Goal: Communication & Community: Connect with others

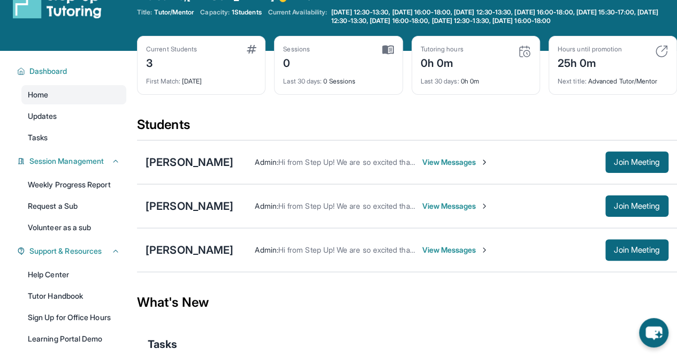
scroll to position [34, 0]
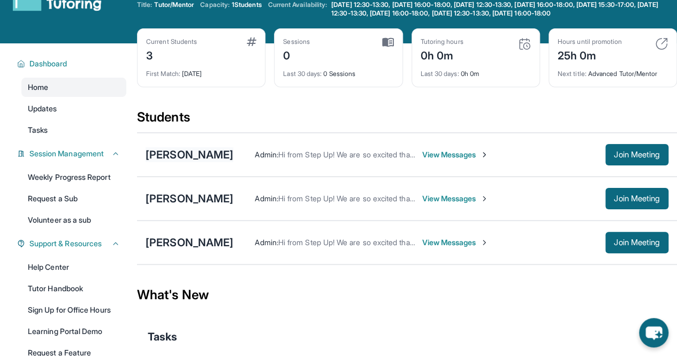
click at [233, 153] on div "[PERSON_NAME]" at bounding box center [189, 154] width 88 height 15
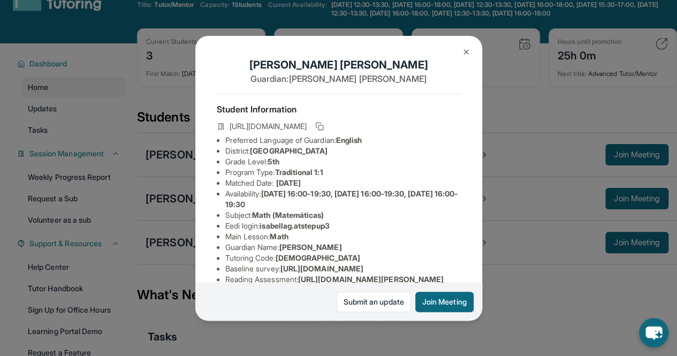
click at [460, 48] on button at bounding box center [465, 51] width 21 height 21
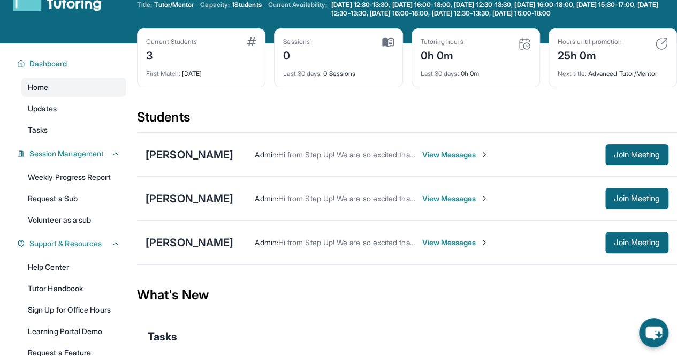
click at [488, 149] on span "View Messages" at bounding box center [454, 154] width 67 height 11
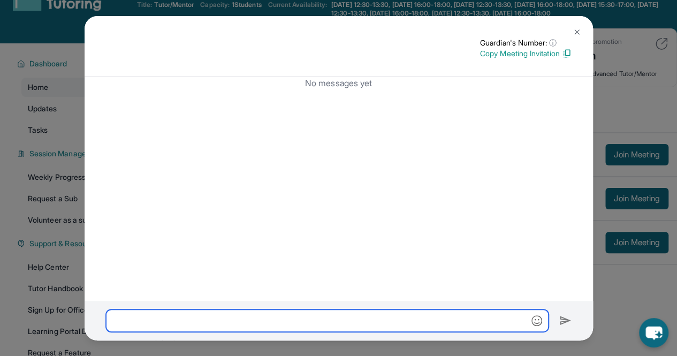
click at [304, 326] on input "text" at bounding box center [327, 320] width 442 height 22
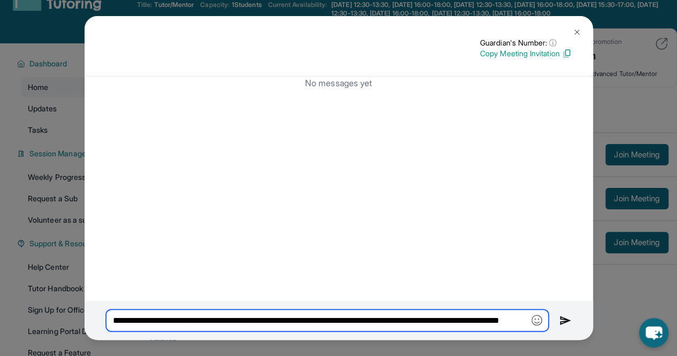
scroll to position [0, 63]
paste input "**"
type input "**********"
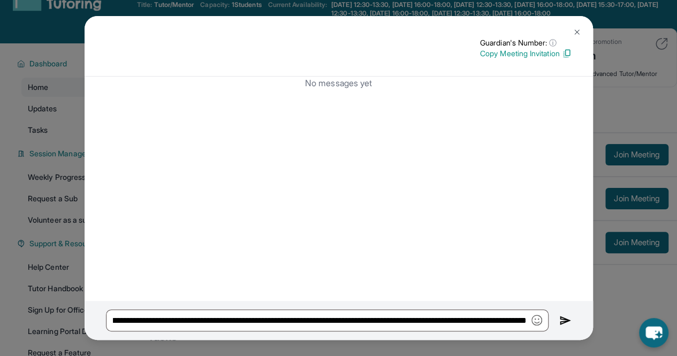
click at [563, 322] on img at bounding box center [565, 320] width 12 height 13
click at [563, 319] on img at bounding box center [565, 320] width 12 height 13
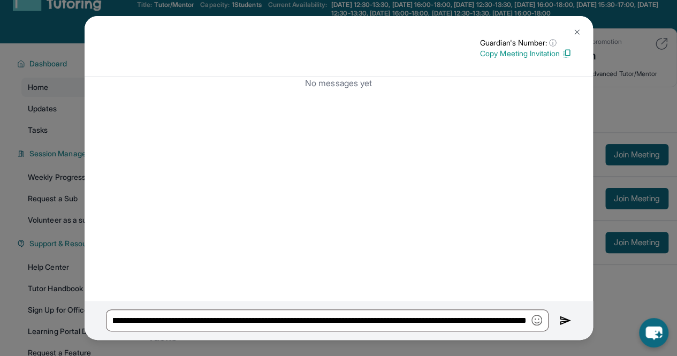
click at [563, 320] on img at bounding box center [565, 320] width 12 height 13
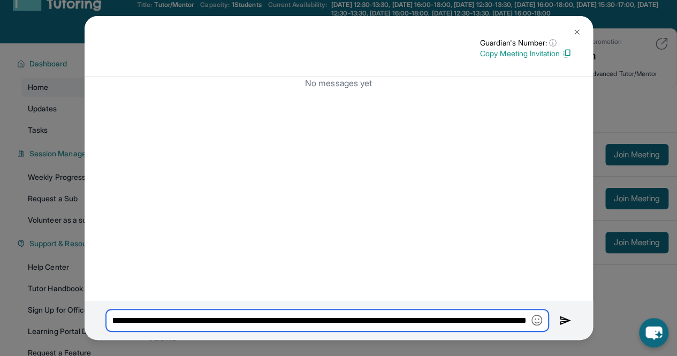
scroll to position [0, 0]
drag, startPoint x: 524, startPoint y: 320, endPoint x: 37, endPoint y: 312, distance: 487.3
click at [37, 312] on div "**********" at bounding box center [338, 178] width 677 height 356
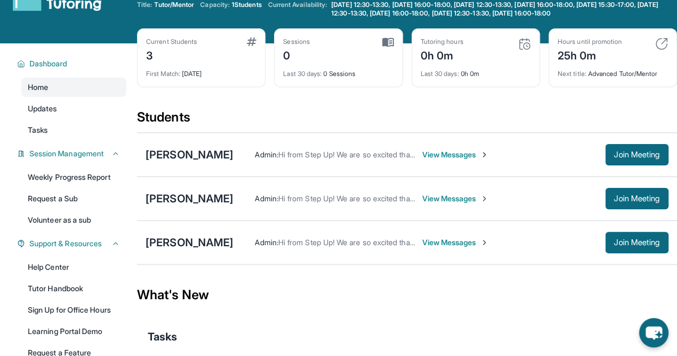
click at [488, 152] on span "View Messages" at bounding box center [454, 154] width 67 height 11
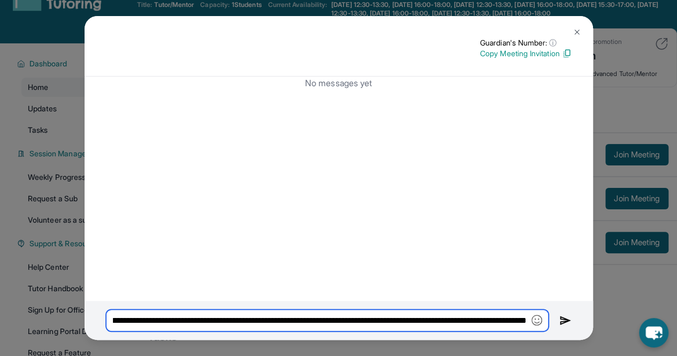
scroll to position [0, 335]
drag, startPoint x: 112, startPoint y: 318, endPoint x: 565, endPoint y: 314, distance: 453.0
click at [565, 314] on div "**********" at bounding box center [339, 320] width 508 height 39
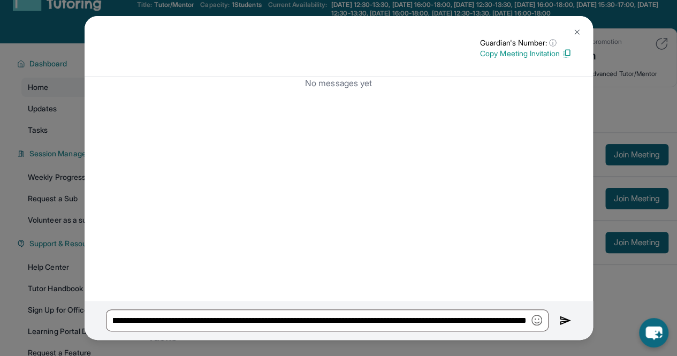
click at [530, 259] on div "No messages yet" at bounding box center [339, 188] width 508 height 224
click at [561, 319] on img at bounding box center [565, 320] width 12 height 13
click at [654, 345] on icon "chat-button" at bounding box center [654, 333] width 32 height 32
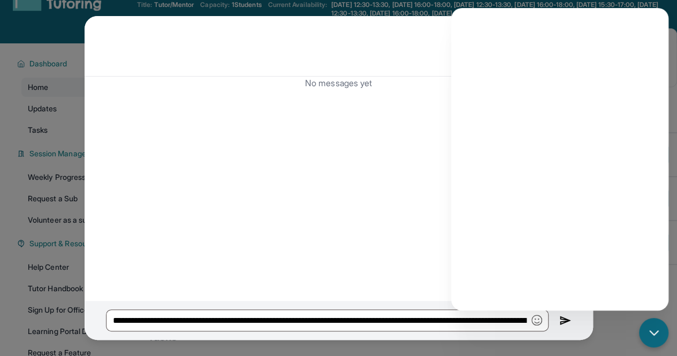
click at [601, 318] on div "**********" at bounding box center [338, 178] width 677 height 356
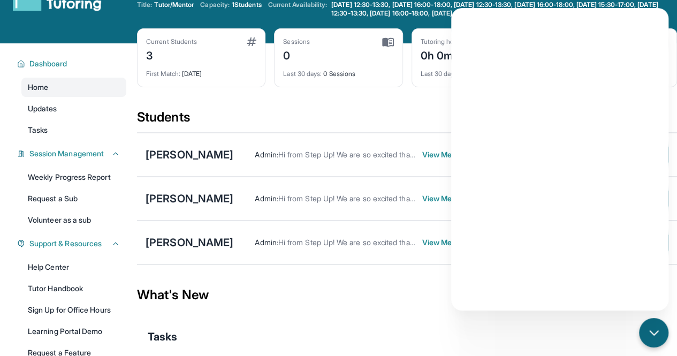
click at [443, 309] on div "What's New" at bounding box center [407, 294] width 540 height 47
click at [397, 271] on div "What's New" at bounding box center [407, 294] width 540 height 47
click at [348, 289] on div "What's New" at bounding box center [407, 294] width 540 height 47
click at [658, 333] on icon "chat-button" at bounding box center [654, 333] width 14 height 14
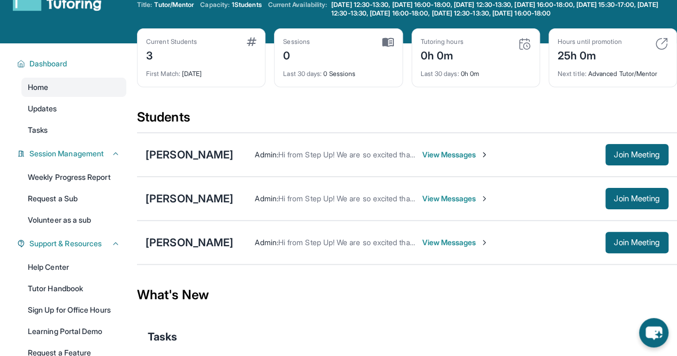
click at [488, 156] on span "View Messages" at bounding box center [454, 154] width 67 height 11
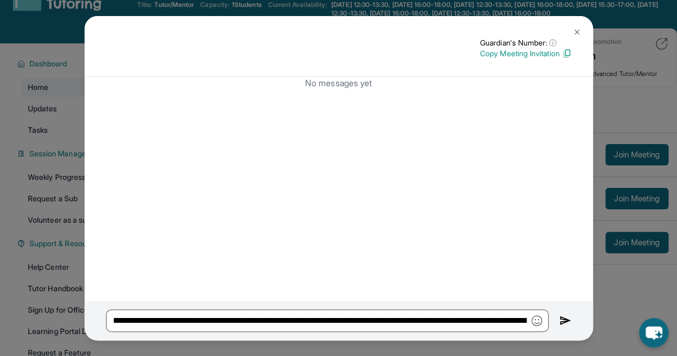
click at [562, 326] on img at bounding box center [565, 320] width 12 height 13
click at [575, 26] on button at bounding box center [576, 31] width 21 height 21
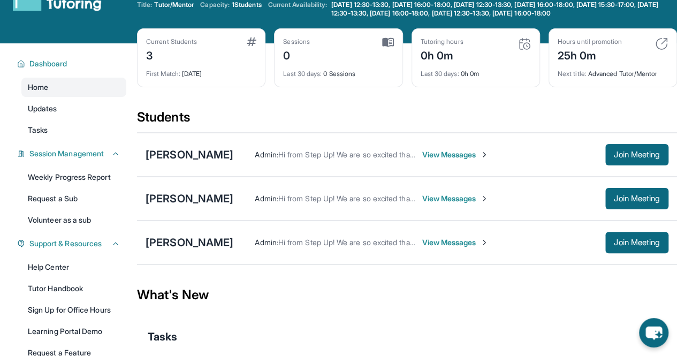
click at [421, 198] on span "View Messages" at bounding box center [454, 198] width 67 height 11
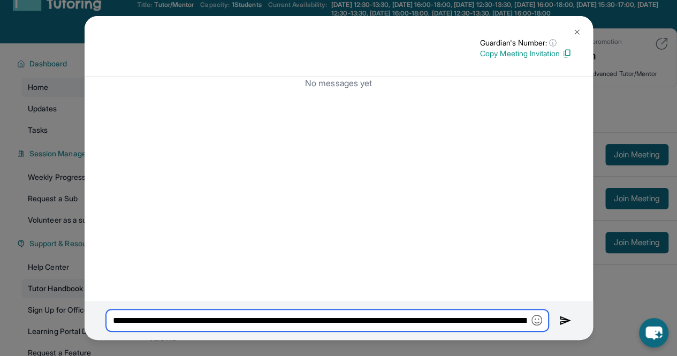
drag, startPoint x: 525, startPoint y: 318, endPoint x: 65, endPoint y: 295, distance: 460.6
click at [65, 295] on div "**********" at bounding box center [338, 178] width 677 height 356
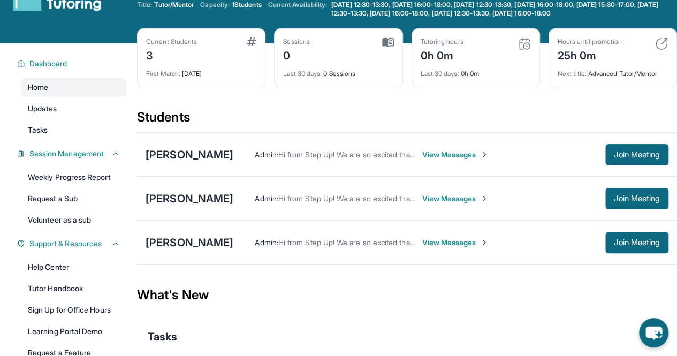
click at [421, 195] on span "View Messages" at bounding box center [454, 198] width 67 height 11
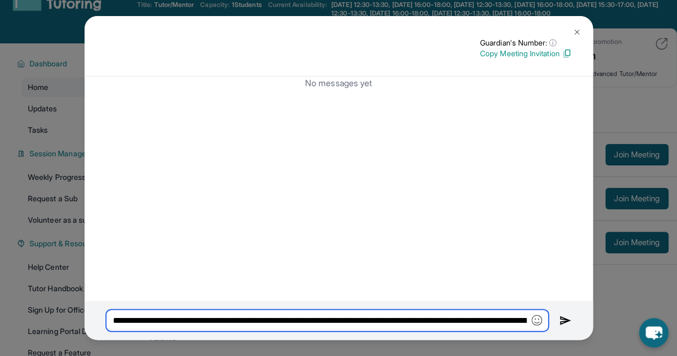
drag, startPoint x: 528, startPoint y: 325, endPoint x: 50, endPoint y: 277, distance: 480.6
click at [50, 277] on div "**********" at bounding box center [338, 178] width 677 height 356
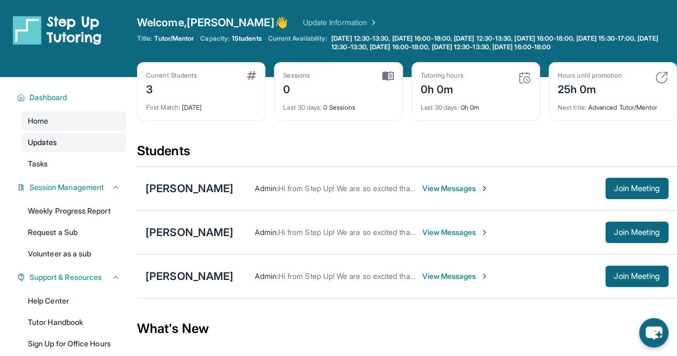
scroll to position [1, 0]
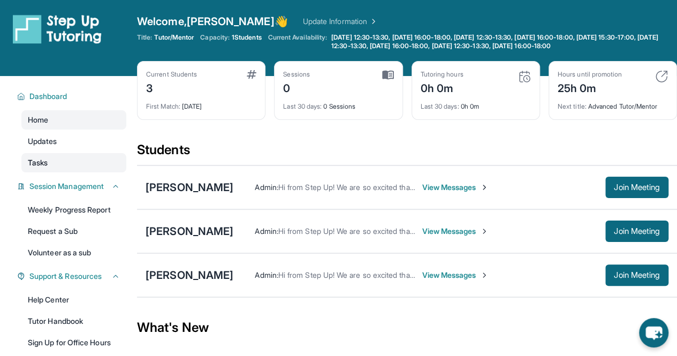
click at [53, 162] on link "Tasks" at bounding box center [73, 162] width 105 height 19
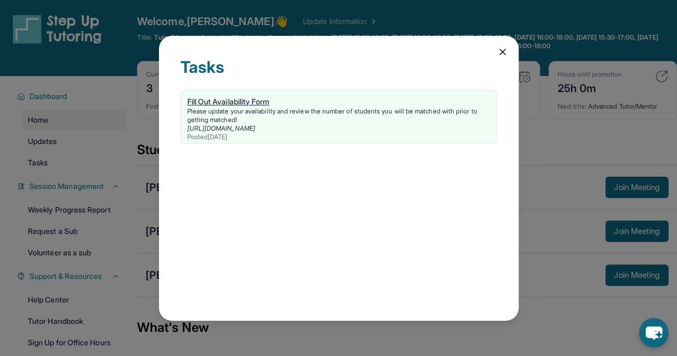
click at [246, 98] on div "Fill Out Availability Form" at bounding box center [338, 101] width 303 height 11
click at [498, 49] on icon at bounding box center [502, 52] width 11 height 11
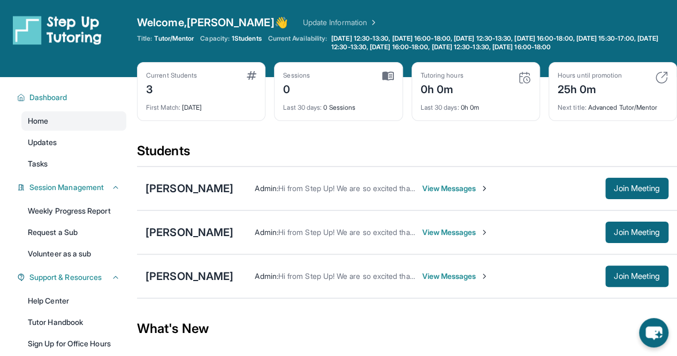
click at [488, 183] on span "View Messages" at bounding box center [454, 188] width 67 height 11
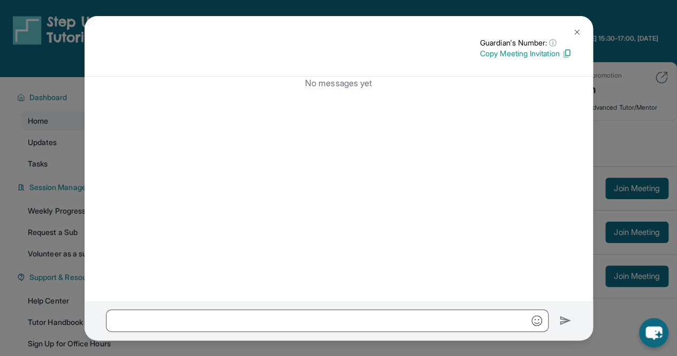
click at [326, 333] on div at bounding box center [339, 321] width 508 height 40
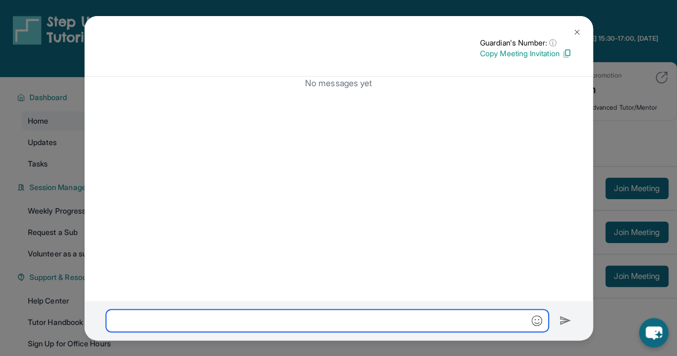
click at [312, 318] on input "text" at bounding box center [327, 320] width 442 height 22
paste input "**********"
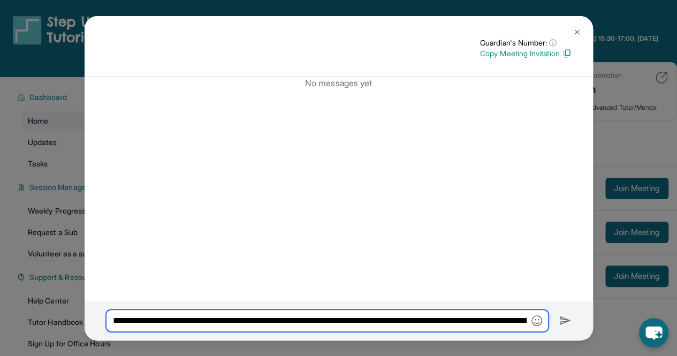
scroll to position [0, 335]
type input "**********"
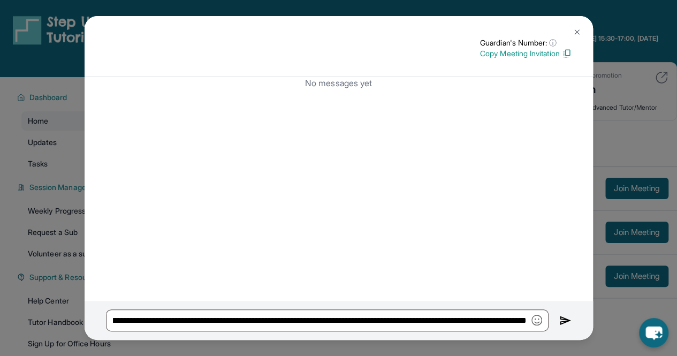
click at [566, 323] on img at bounding box center [565, 320] width 12 height 13
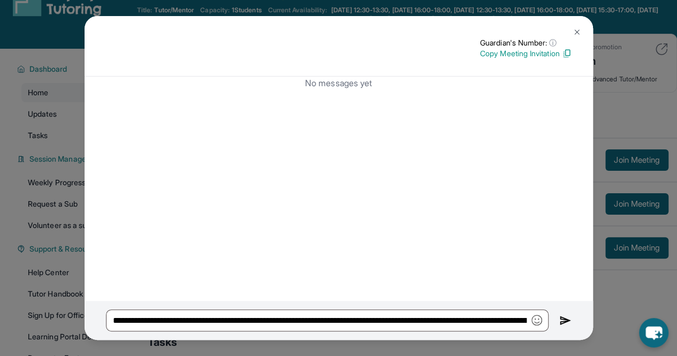
scroll to position [29, 0]
click at [572, 34] on img at bounding box center [576, 32] width 9 height 9
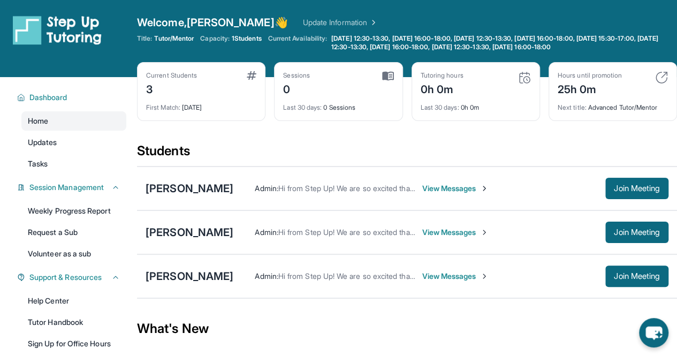
click at [488, 188] on span "View Messages" at bounding box center [454, 188] width 67 height 11
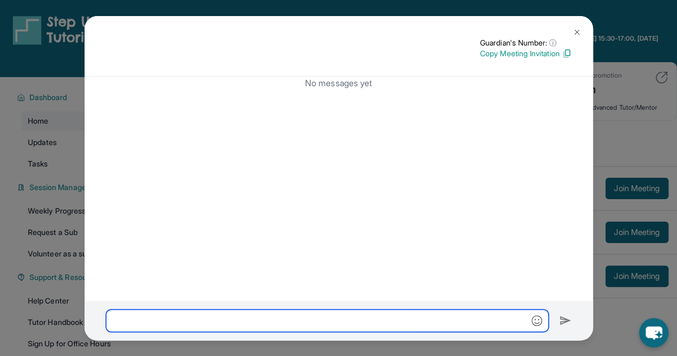
click at [237, 328] on input "text" at bounding box center [327, 320] width 442 height 22
paste input "**********"
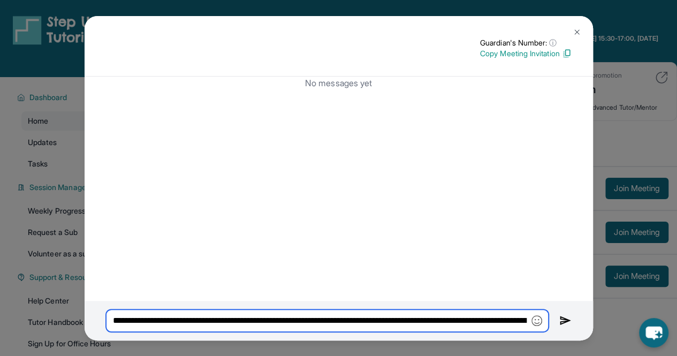
scroll to position [0, 335]
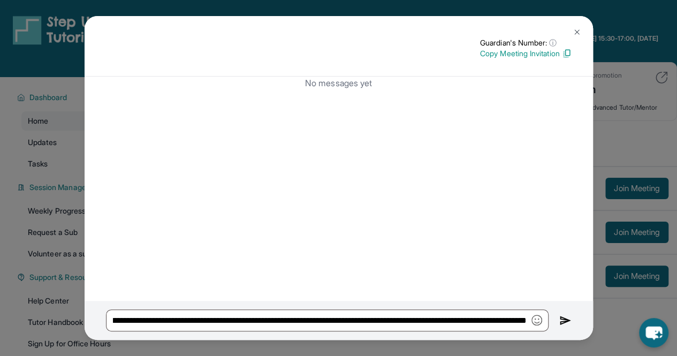
click at [559, 319] on img at bounding box center [565, 320] width 12 height 13
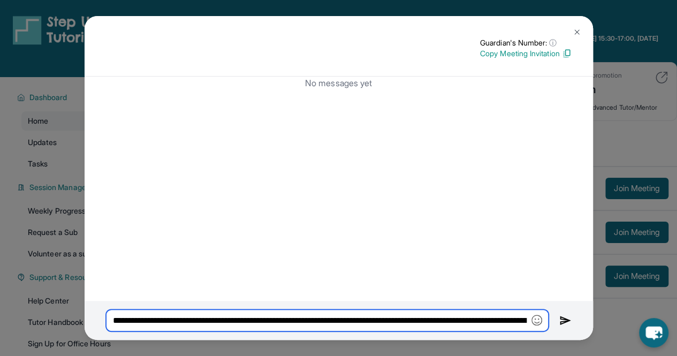
click at [507, 321] on input "**********" at bounding box center [327, 320] width 442 height 22
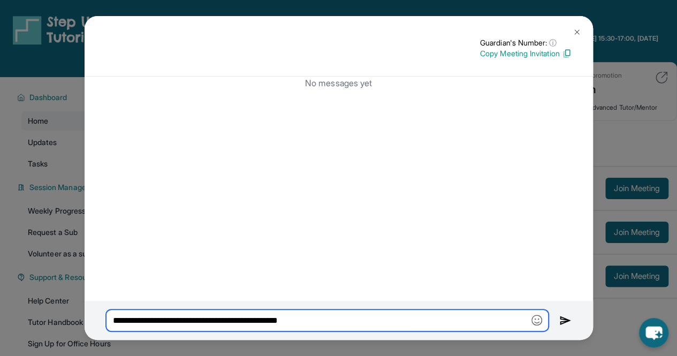
type input "**********"
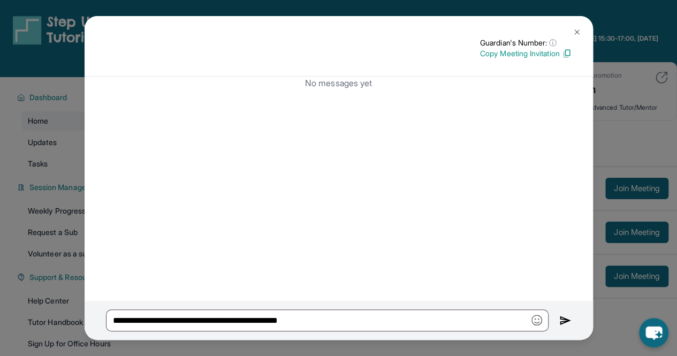
click at [562, 320] on img at bounding box center [565, 320] width 12 height 13
click at [569, 28] on button at bounding box center [576, 31] width 21 height 21
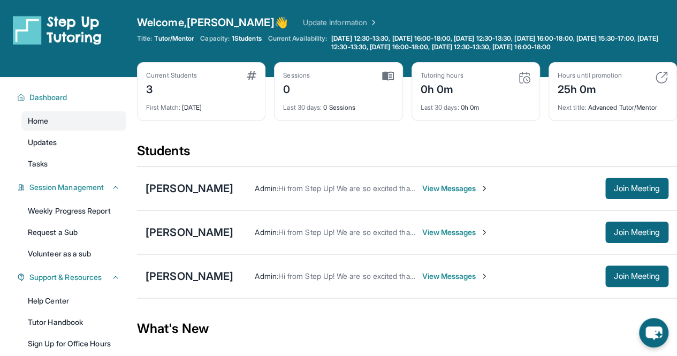
click at [476, 183] on span "View Messages" at bounding box center [454, 188] width 67 height 11
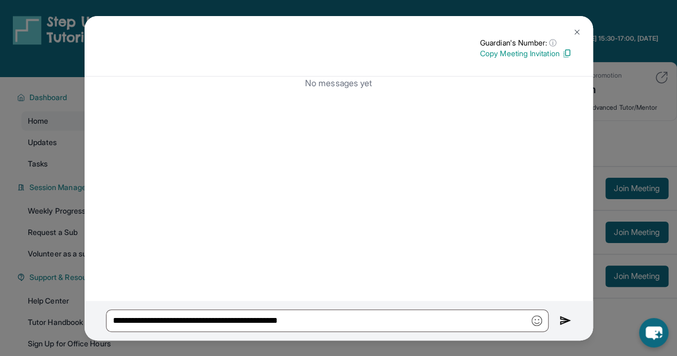
click at [556, 319] on div "**********" at bounding box center [339, 321] width 508 height 40
click at [561, 318] on img at bounding box center [565, 320] width 12 height 13
click at [574, 29] on img at bounding box center [576, 32] width 9 height 9
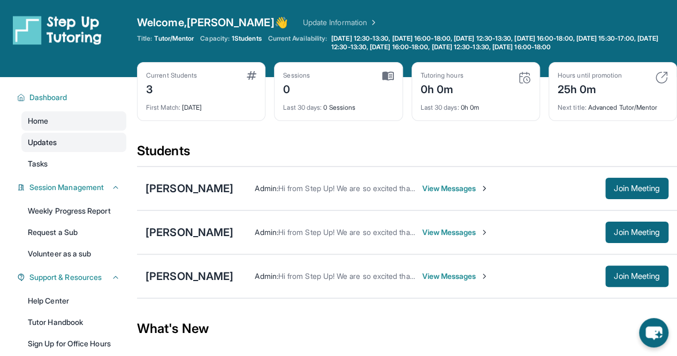
click at [59, 140] on link "Updates" at bounding box center [73, 142] width 105 height 19
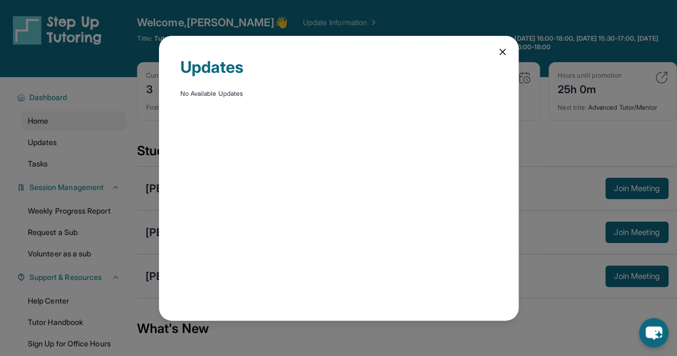
click at [500, 53] on icon at bounding box center [502, 51] width 5 height 5
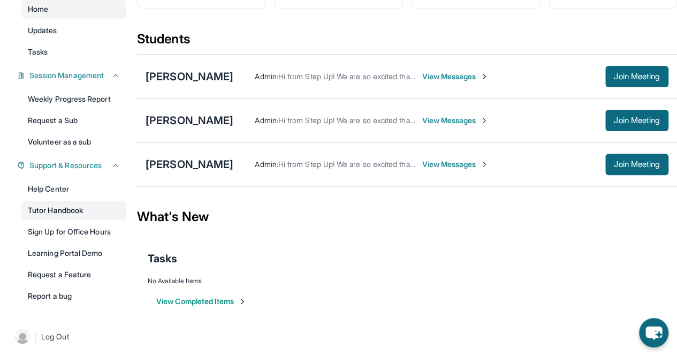
scroll to position [114, 0]
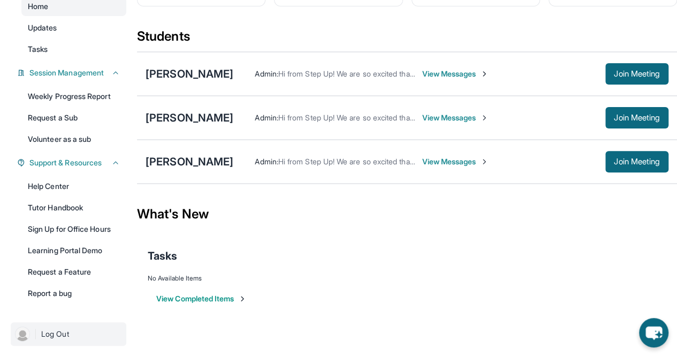
click at [32, 328] on link "| Log Out" at bounding box center [69, 334] width 116 height 24
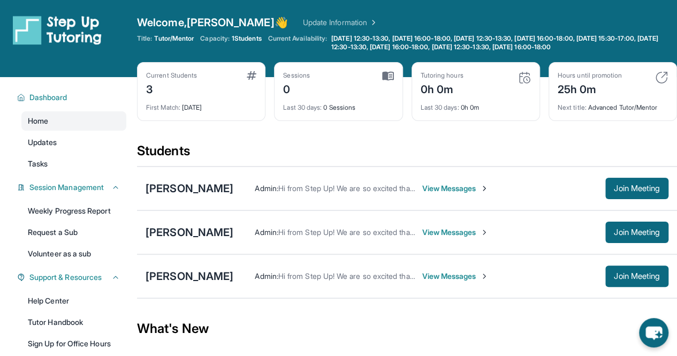
click at [488, 185] on span "View Messages" at bounding box center [454, 188] width 67 height 11
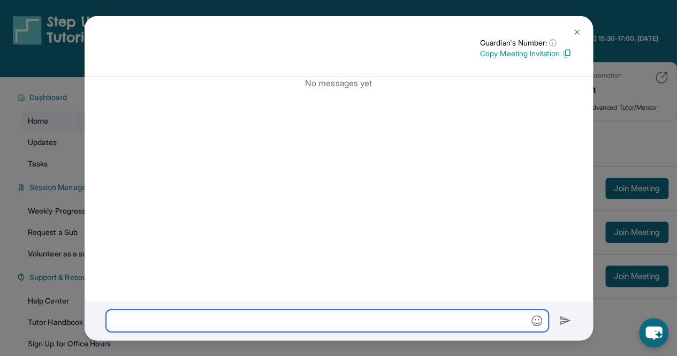
click at [411, 329] on input "text" at bounding box center [327, 320] width 442 height 22
paste input "**********"
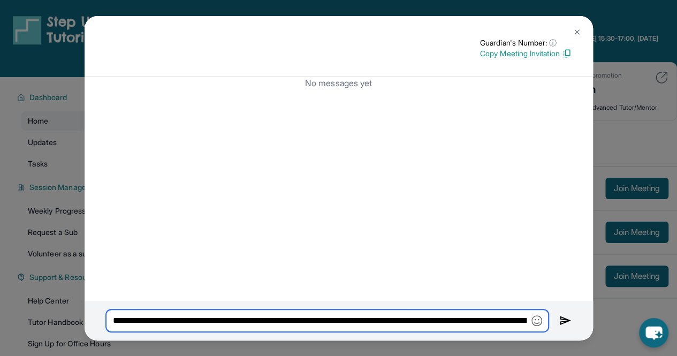
scroll to position [0, 335]
type input "**********"
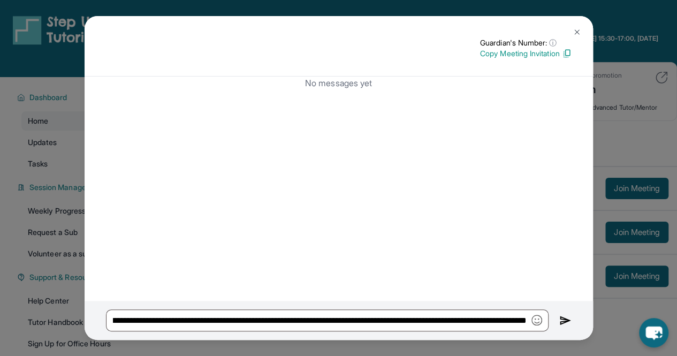
click at [580, 29] on img at bounding box center [576, 32] width 9 height 9
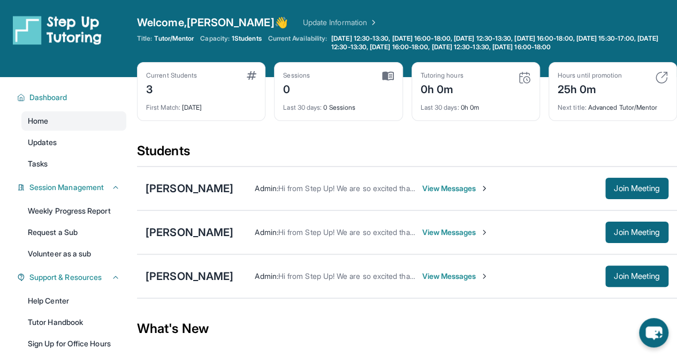
click at [488, 183] on span "View Messages" at bounding box center [454, 188] width 67 height 11
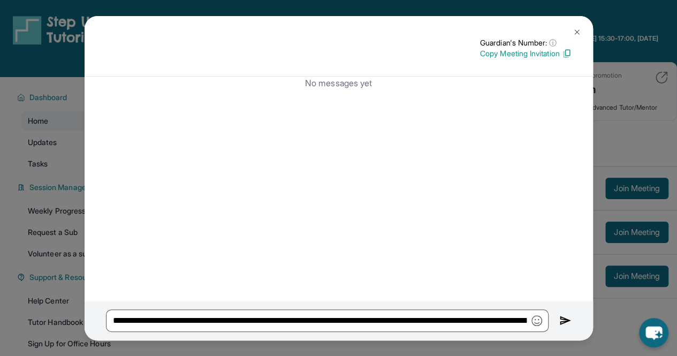
click at [566, 324] on img at bounding box center [565, 320] width 12 height 13
click at [566, 324] on button at bounding box center [565, 320] width 12 height 22
click at [566, 324] on button at bounding box center [563, 320] width 15 height 22
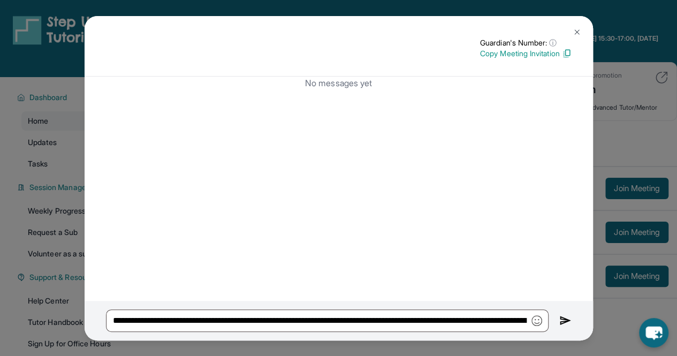
click at [566, 324] on img at bounding box center [565, 320] width 12 height 13
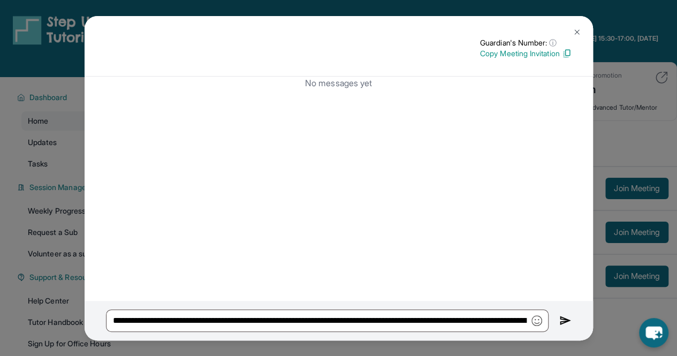
click at [566, 324] on img at bounding box center [565, 320] width 12 height 13
click at [566, 324] on button at bounding box center [565, 320] width 12 height 22
click at [566, 324] on img at bounding box center [565, 320] width 12 height 13
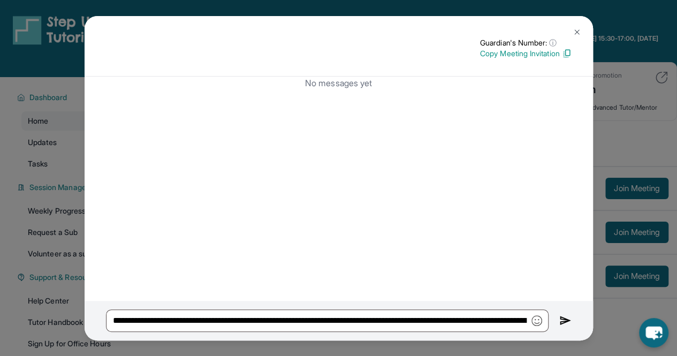
click at [575, 28] on img at bounding box center [576, 32] width 9 height 9
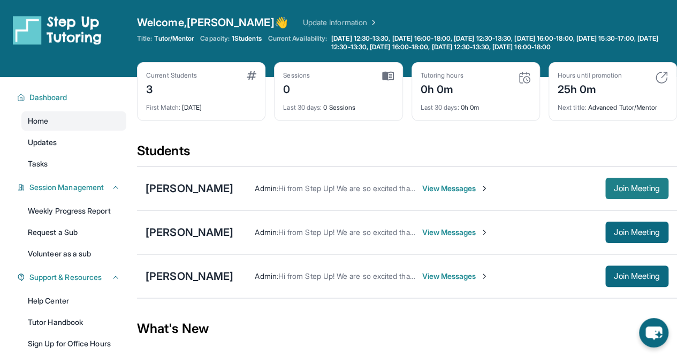
click at [642, 179] on button "Join Meeting" at bounding box center [636, 188] width 63 height 21
click at [488, 185] on span "View Messages" at bounding box center [454, 188] width 67 height 11
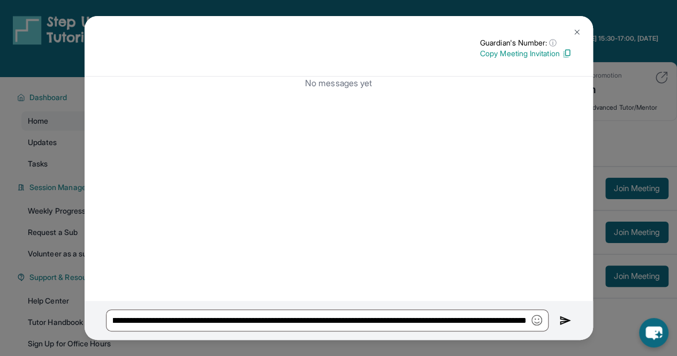
scroll to position [0, 335]
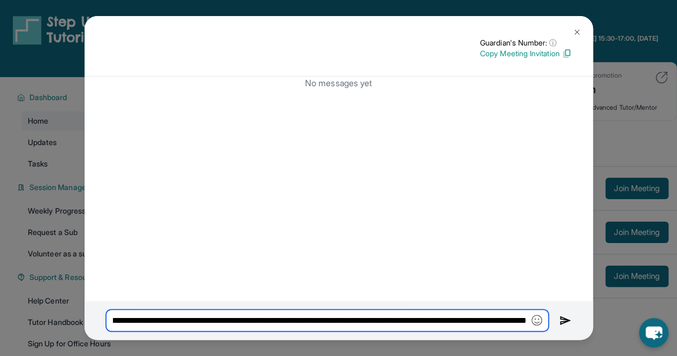
click at [446, 319] on input "**********" at bounding box center [327, 320] width 442 height 22
type input "**********"
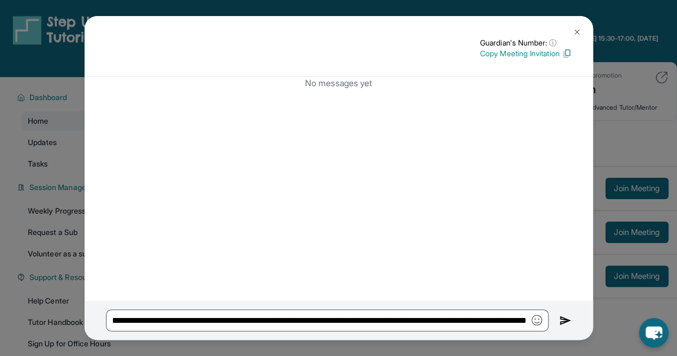
scroll to position [0, 0]
click at [559, 323] on img at bounding box center [565, 320] width 12 height 13
click at [536, 319] on img "button" at bounding box center [536, 319] width 11 height 11
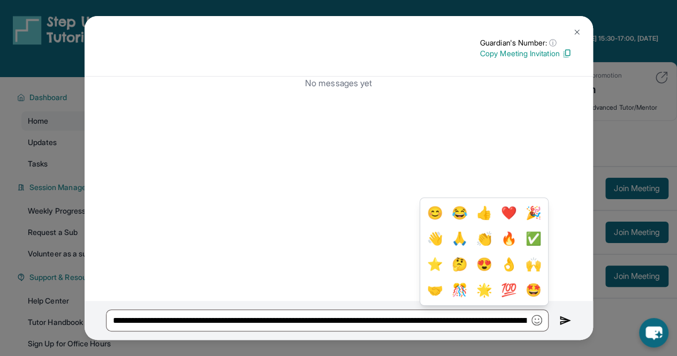
click at [304, 249] on div "No messages yet" at bounding box center [339, 188] width 508 height 224
click at [581, 29] on button at bounding box center [576, 31] width 21 height 21
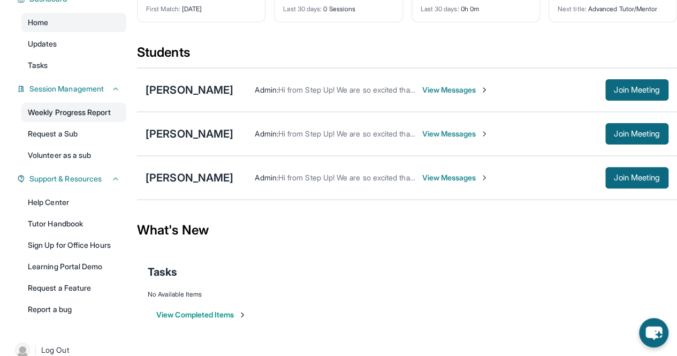
scroll to position [114, 0]
